Goal: Download file/media

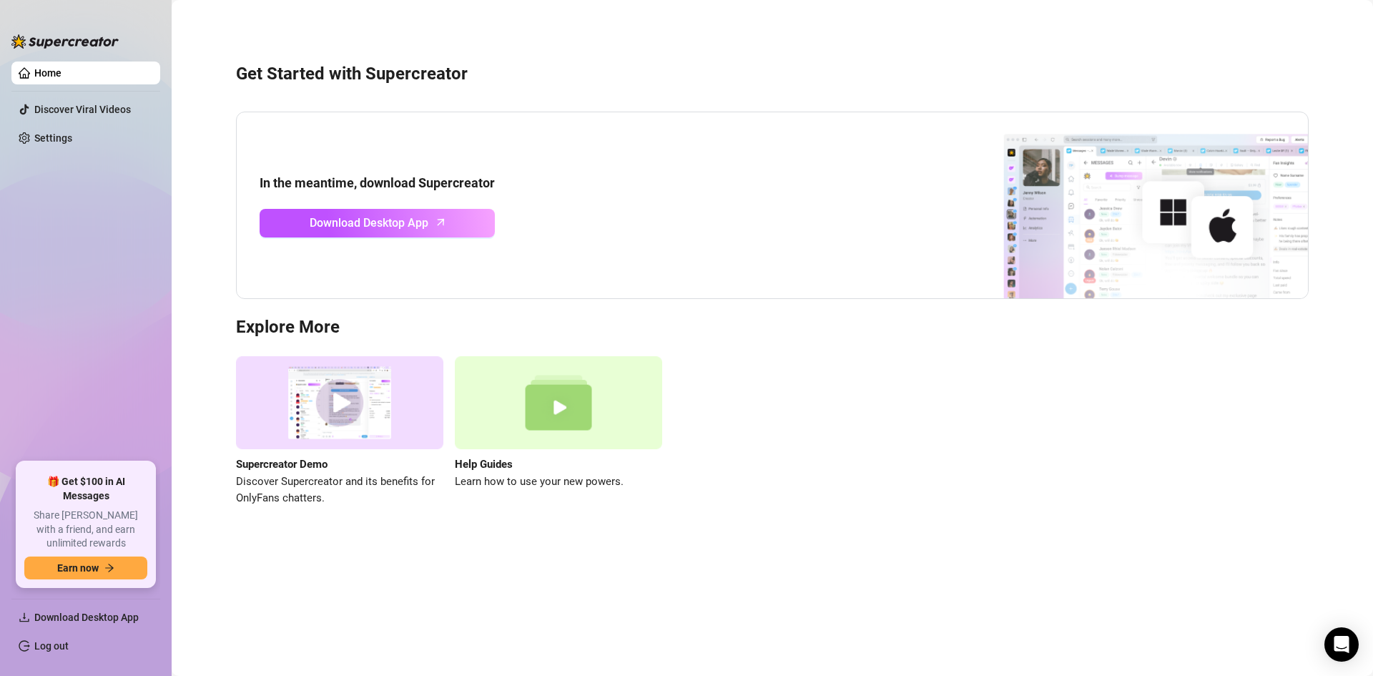
click at [61, 67] on link "Home" at bounding box center [47, 72] width 27 height 11
click at [379, 225] on span "Download Desktop App" at bounding box center [369, 223] width 119 height 18
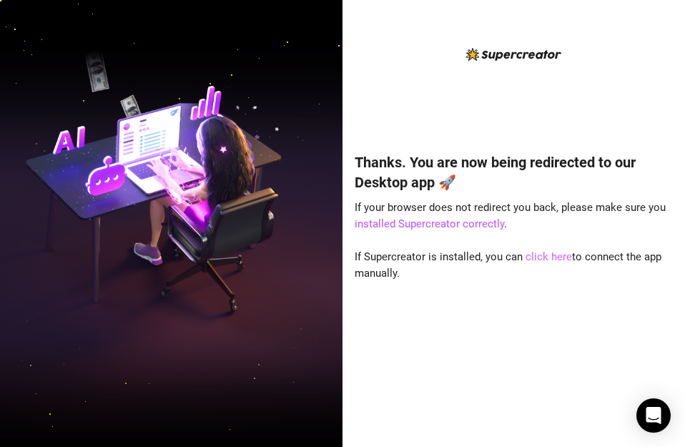
click at [550, 251] on link "click here" at bounding box center [549, 256] width 46 height 13
click at [552, 257] on link "click here" at bounding box center [549, 256] width 46 height 13
